Goal: Transaction & Acquisition: Book appointment/travel/reservation

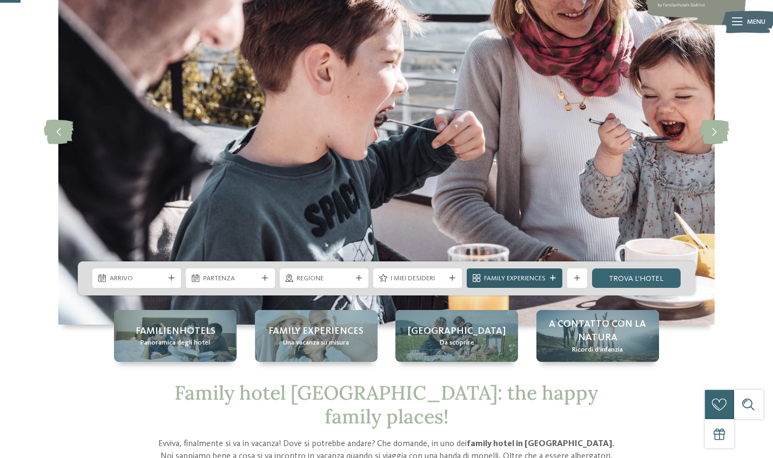
click at [553, 274] on div "Family Experiences" at bounding box center [515, 278] width 96 height 19
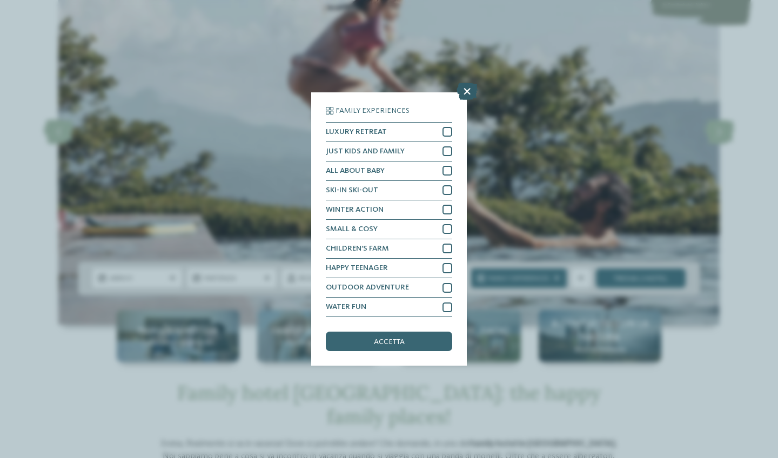
click at [471, 83] on icon at bounding box center [467, 91] width 21 height 17
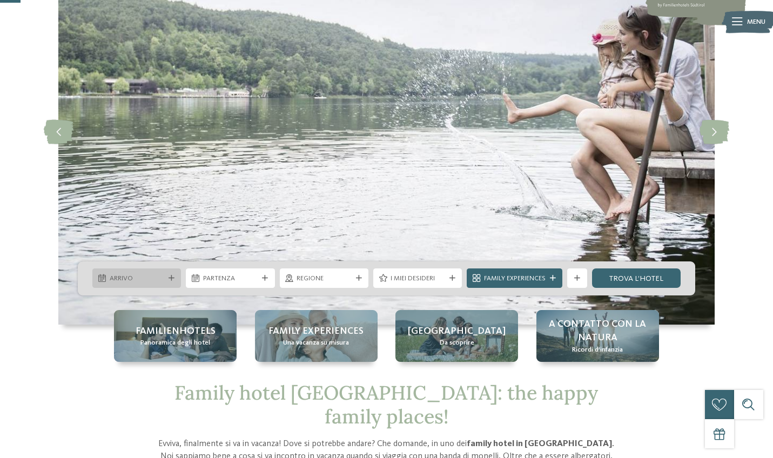
click at [162, 276] on span "Arrivo" at bounding box center [137, 279] width 55 height 10
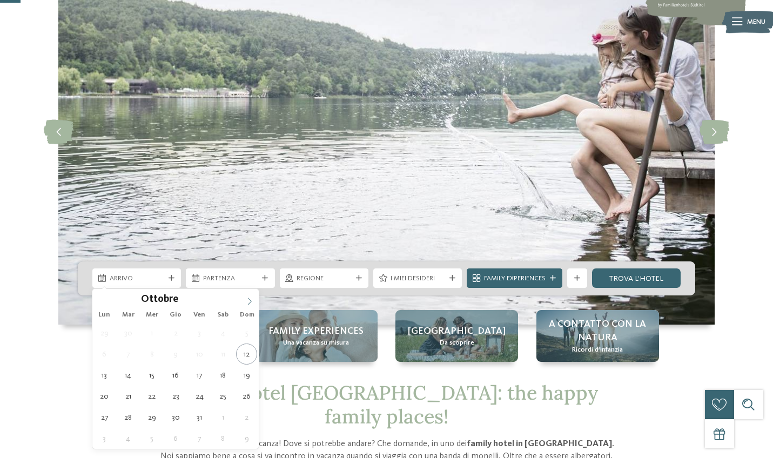
click at [252, 298] on icon at bounding box center [250, 302] width 8 height 8
type input "****"
click at [252, 298] on icon at bounding box center [250, 302] width 8 height 8
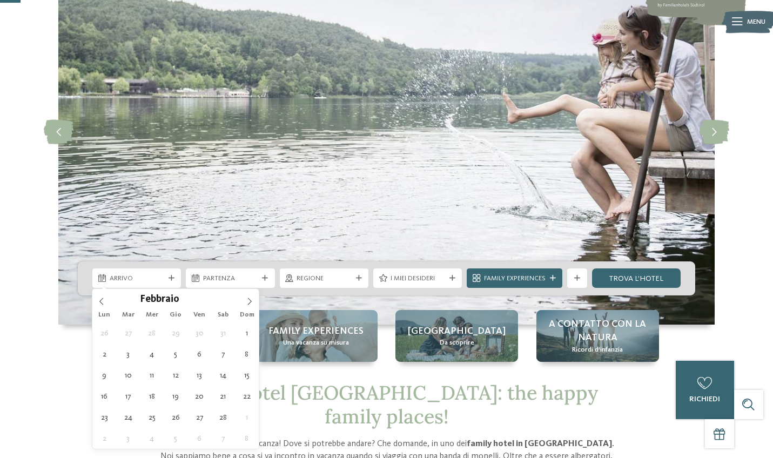
type div "02.02.2026"
type input "****"
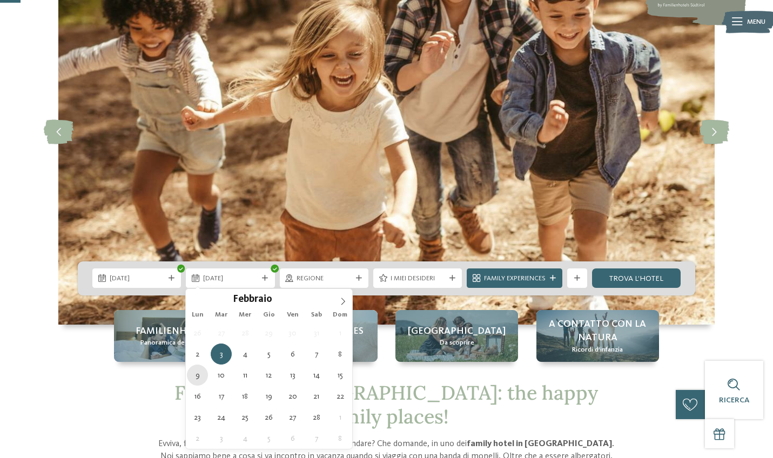
type div "09.02.2026"
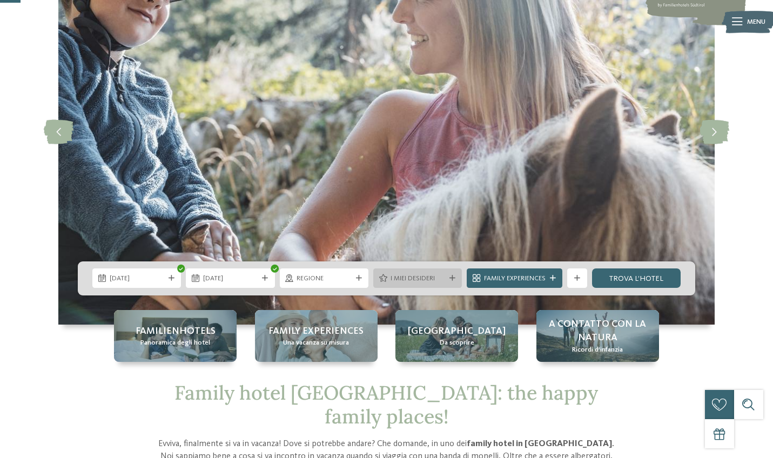
click at [403, 271] on div "I miei desideri" at bounding box center [417, 278] width 89 height 19
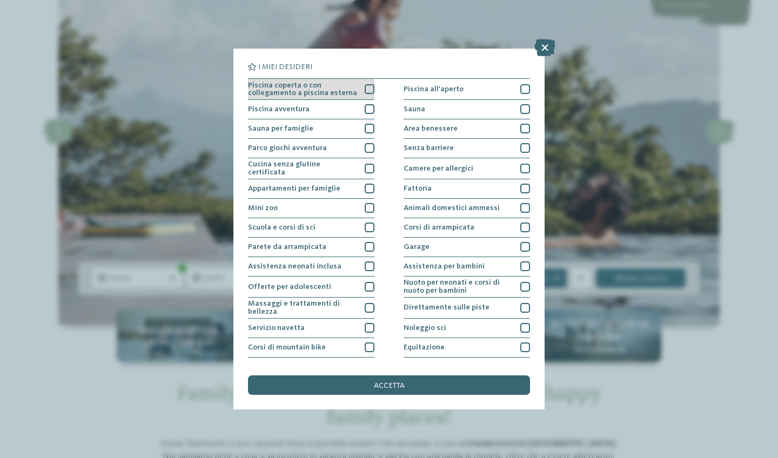
click at [356, 86] on span "Piscina coperta o con collegamento a piscina esterna" at bounding box center [303, 90] width 110 height 16
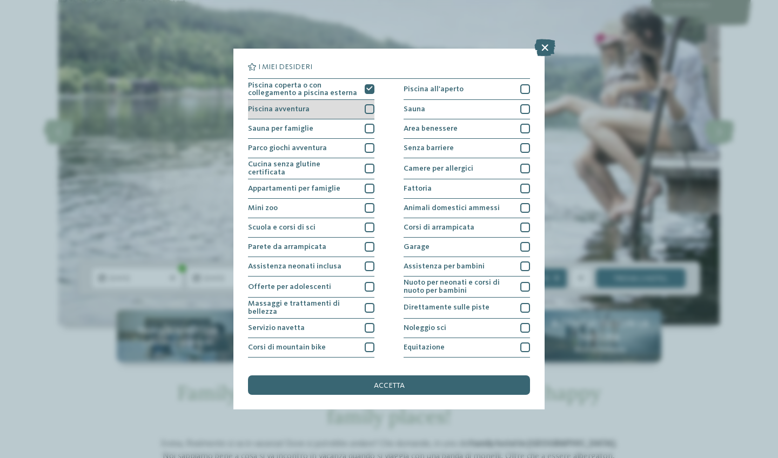
click at [355, 108] on div "Piscina avventura" at bounding box center [311, 109] width 126 height 19
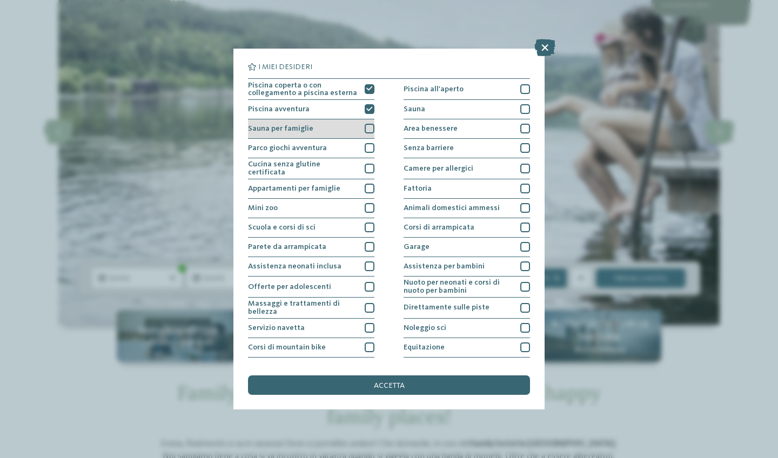
click at [353, 128] on div "Sauna per famiglie" at bounding box center [311, 128] width 126 height 19
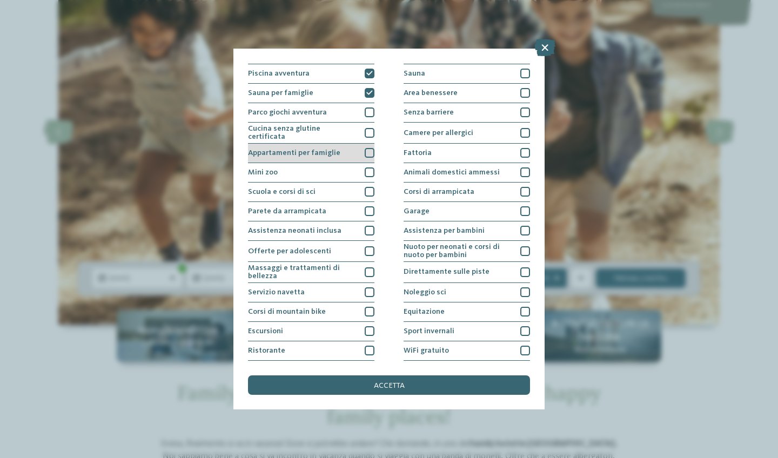
scroll to position [37, 0]
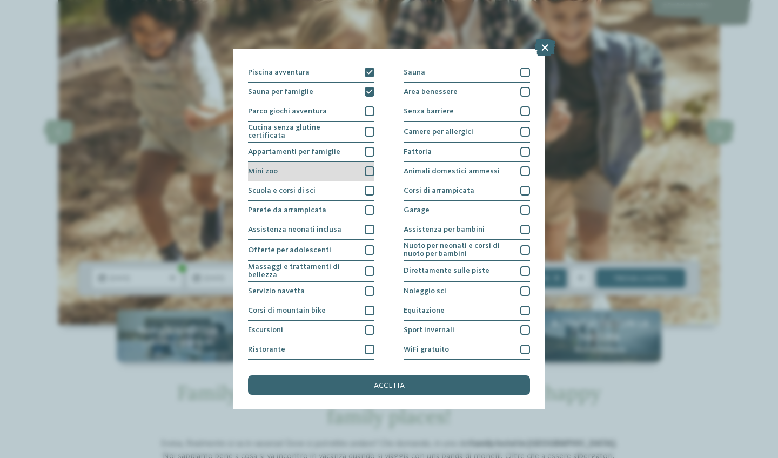
click at [338, 170] on div "Mini zoo" at bounding box center [311, 171] width 126 height 19
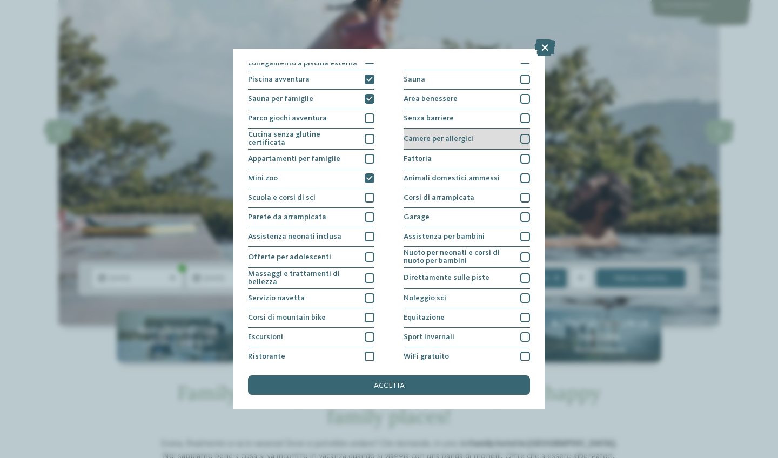
scroll to position [31, 0]
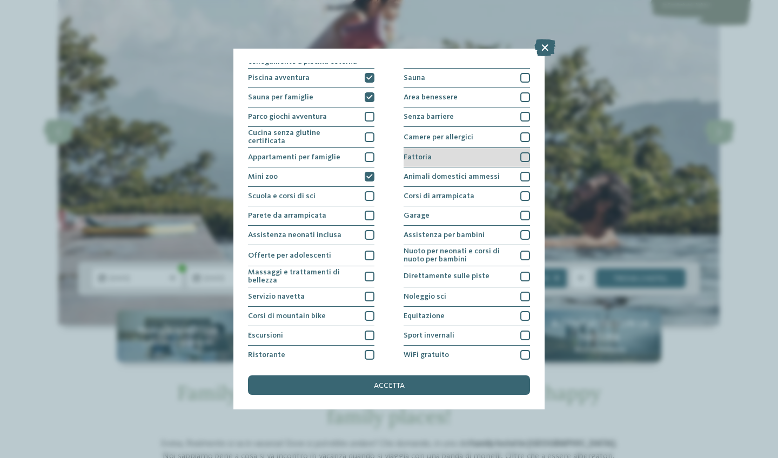
click at [463, 154] on div "Fattoria" at bounding box center [467, 157] width 126 height 19
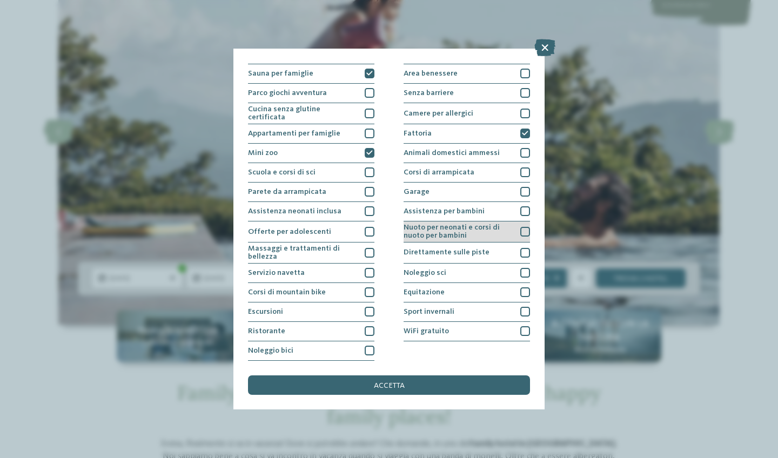
scroll to position [99, 0]
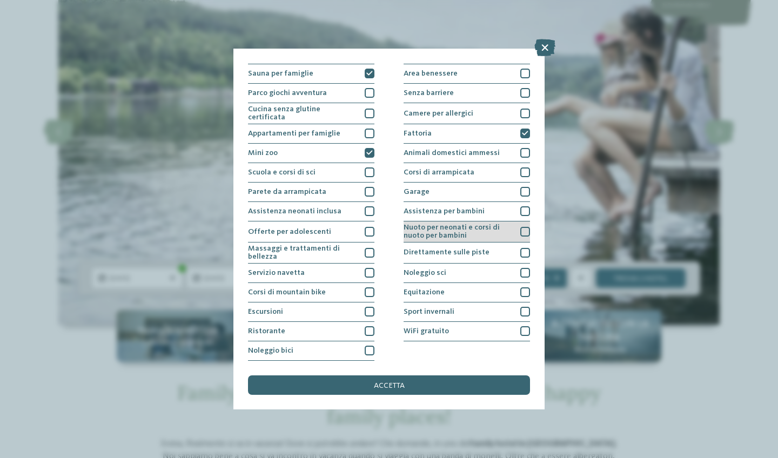
click at [464, 224] on span "Nuoto per neonati e corsi di nuoto per bambini" at bounding box center [459, 232] width 110 height 16
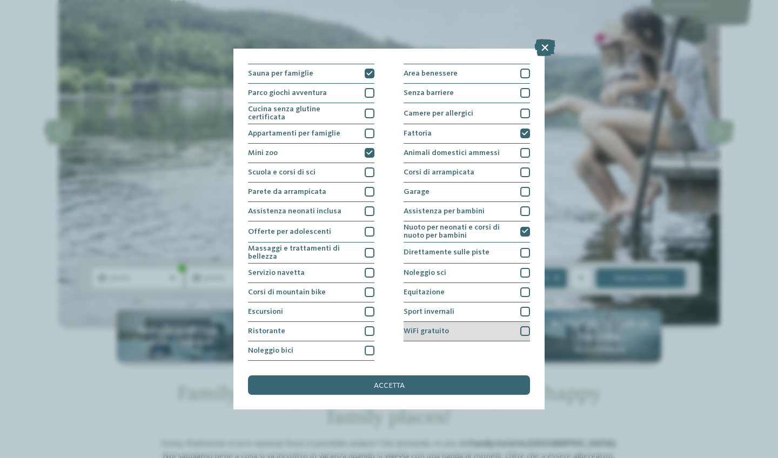
scroll to position [149, 0]
click at [468, 322] on div "WiFi gratuito" at bounding box center [467, 331] width 126 height 19
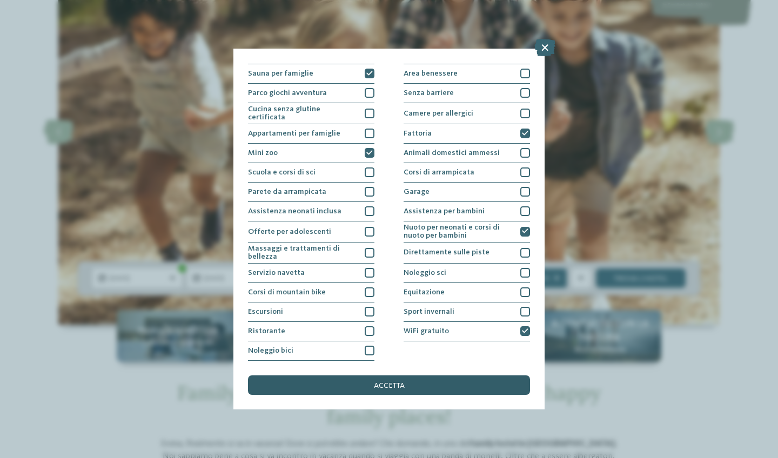
click at [443, 375] on div "accetta" at bounding box center [389, 384] width 282 height 19
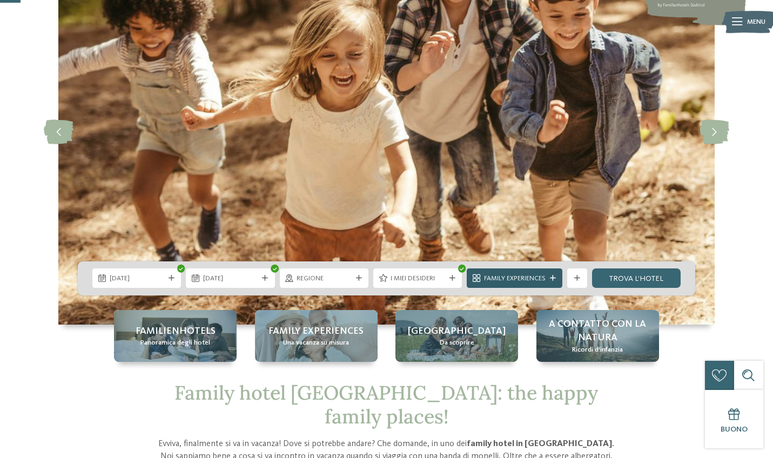
click at [552, 274] on div "Family Experiences" at bounding box center [515, 278] width 96 height 19
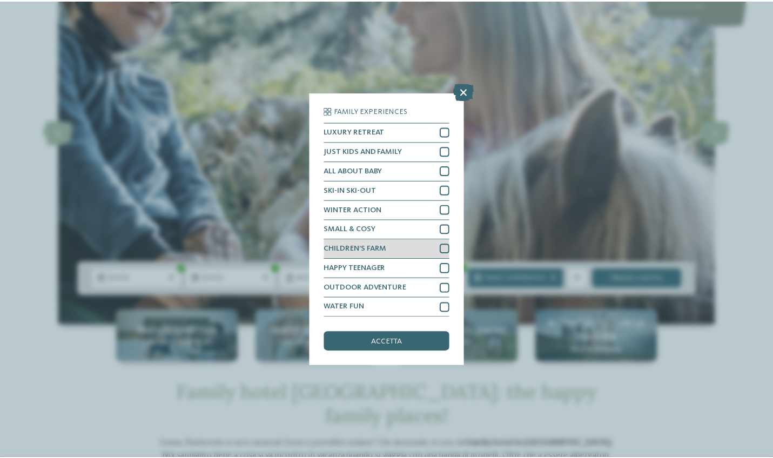
scroll to position [10, 0]
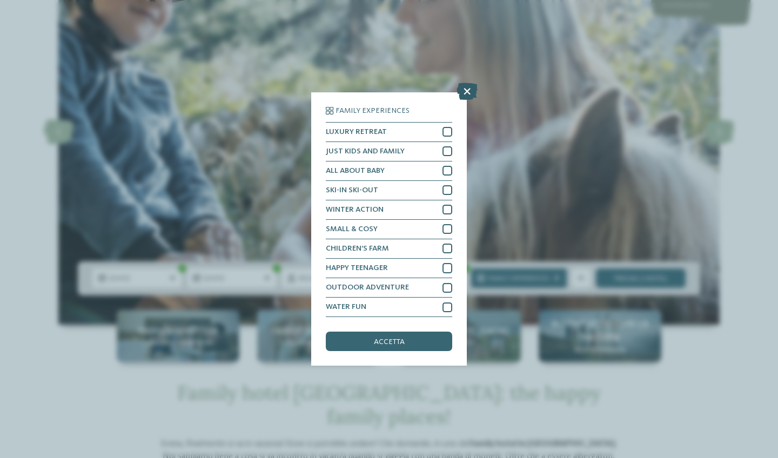
click at [468, 83] on icon at bounding box center [467, 91] width 21 height 17
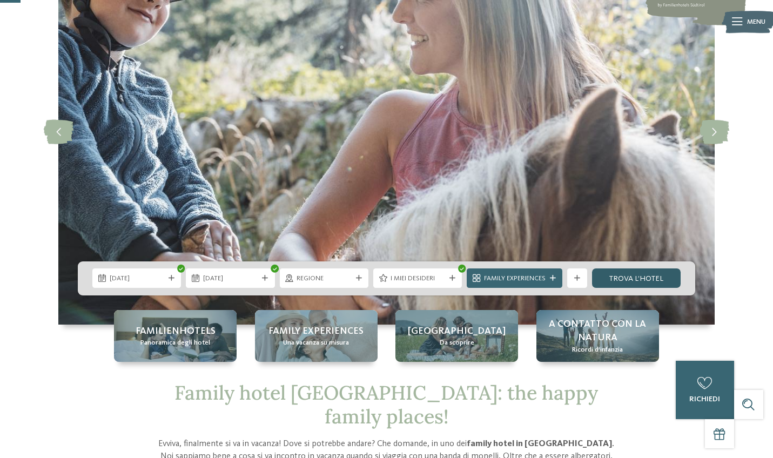
click at [648, 274] on link "trova l’hotel" at bounding box center [636, 278] width 89 height 19
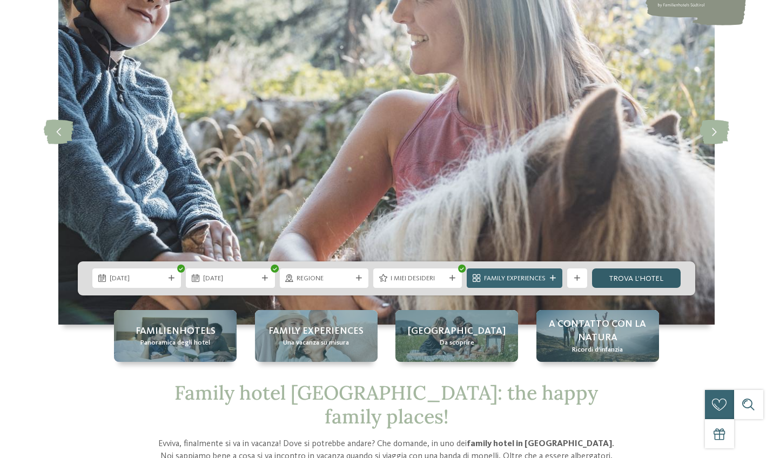
scroll to position [0, 0]
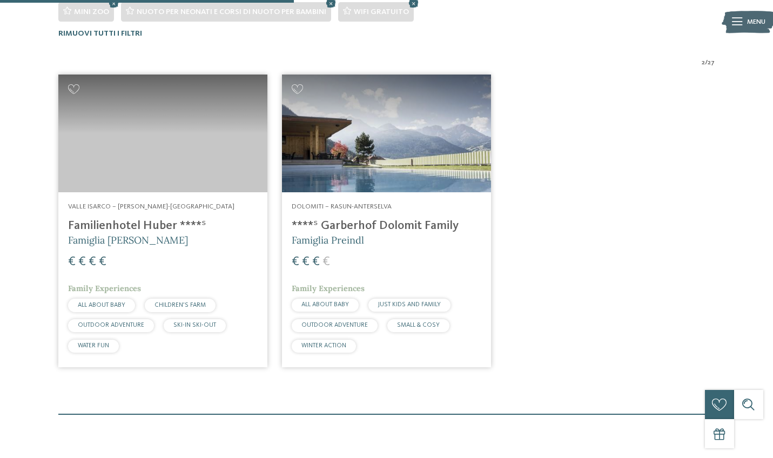
scroll to position [335, 0]
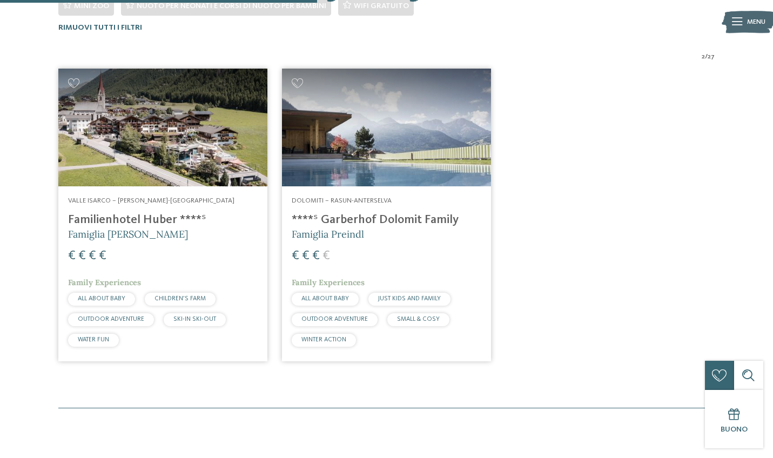
click at [209, 186] on div "Valle Isarco – [PERSON_NAME]-[GEOGRAPHIC_DATA] Familienhotel [PERSON_NAME] ****…" at bounding box center [162, 273] width 209 height 175
